Goal: Information Seeking & Learning: Learn about a topic

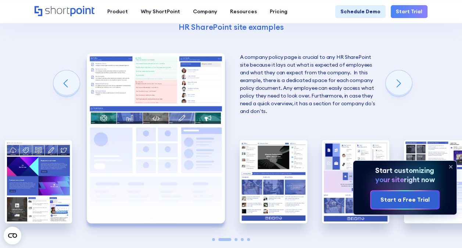
scroll to position [1175, 0]
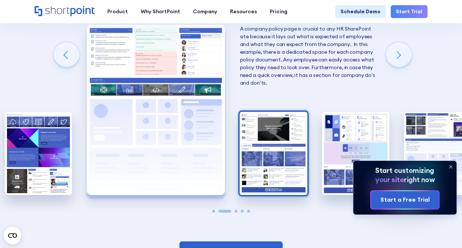
click at [267, 134] on img "3 / 5" at bounding box center [272, 153] width 67 height 83
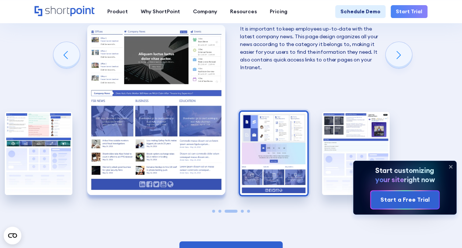
click at [261, 134] on img "4 / 5" at bounding box center [273, 153] width 67 height 83
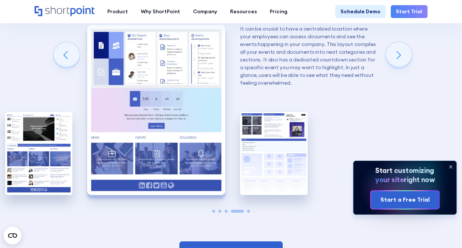
click at [261, 134] on img "5 / 5" at bounding box center [273, 153] width 67 height 83
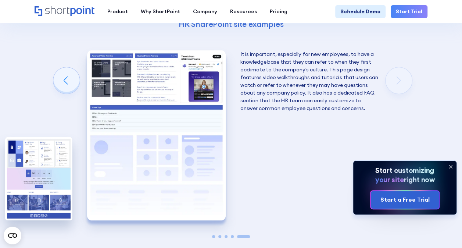
scroll to position [1138, 0]
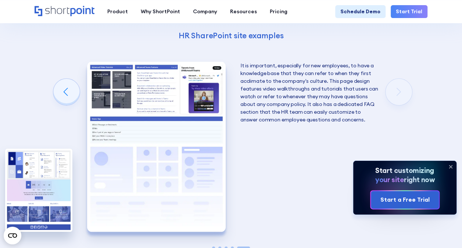
click at [402, 92] on div "Creating an HR SharePoint site Now that you know what to consider when creating…" at bounding box center [231, 77] width 462 height 478
click at [62, 90] on div "Previous slide" at bounding box center [66, 92] width 26 height 26
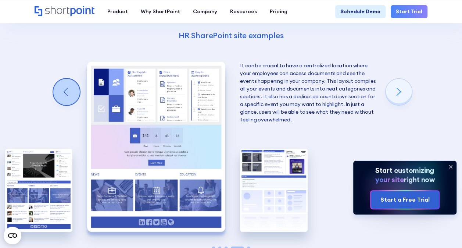
click at [61, 91] on div "Previous slide" at bounding box center [66, 92] width 26 height 26
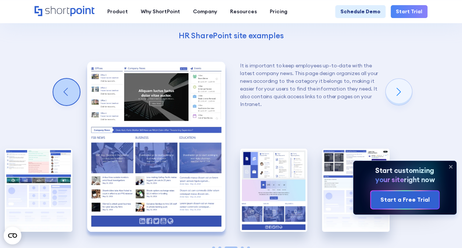
click at [61, 91] on div "Previous slide" at bounding box center [66, 92] width 26 height 26
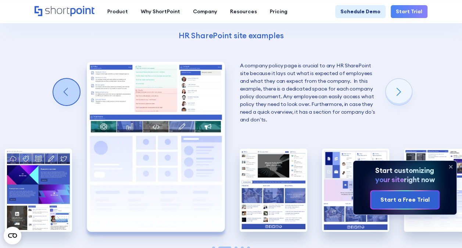
click at [61, 91] on div "Previous slide" at bounding box center [66, 92] width 26 height 26
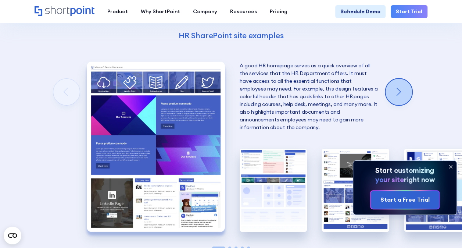
click at [390, 98] on div "Next slide" at bounding box center [398, 92] width 26 height 26
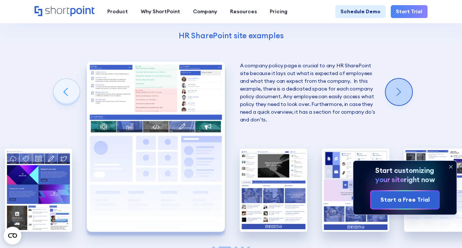
click at [391, 95] on div "Next slide" at bounding box center [398, 92] width 26 height 26
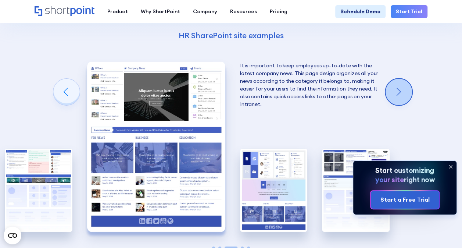
click at [391, 95] on div "Next slide" at bounding box center [398, 92] width 26 height 26
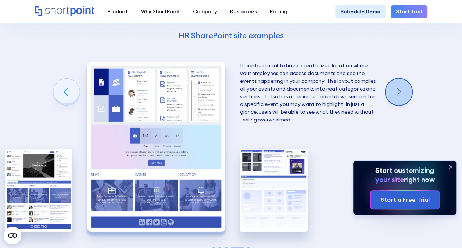
click at [391, 95] on div "Next slide" at bounding box center [398, 92] width 26 height 26
